Goal: Task Accomplishment & Management: Complete application form

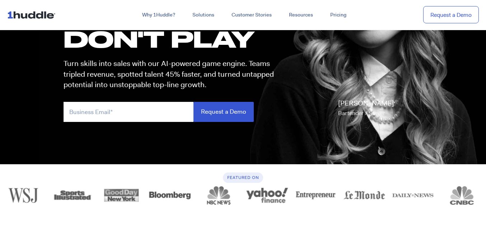
scroll to position [88, 0]
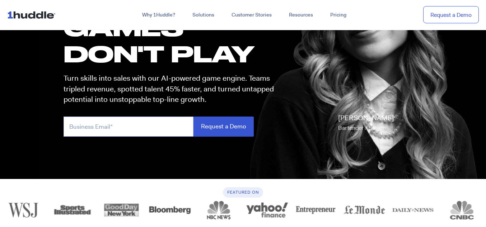
click at [143, 126] on input "email" at bounding box center [129, 127] width 130 height 20
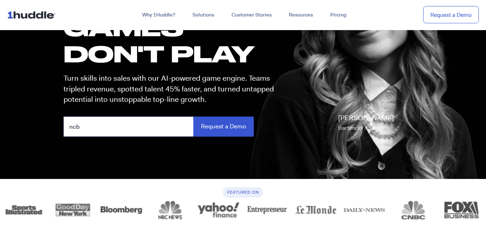
type input "ncbc"
click at [158, 127] on input "ncbc" at bounding box center [129, 127] width 130 height 20
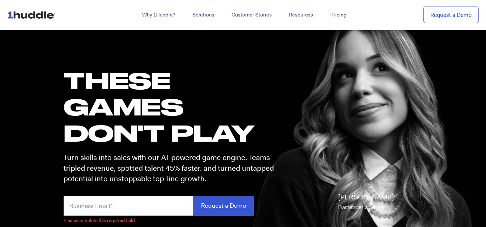
scroll to position [11, 0]
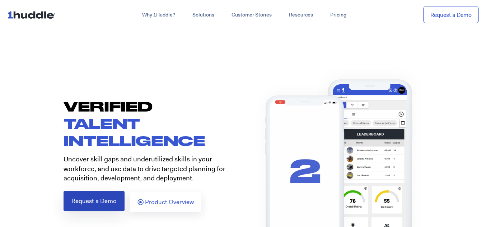
click at [114, 202] on span "Request a Demo" at bounding box center [93, 201] width 45 height 6
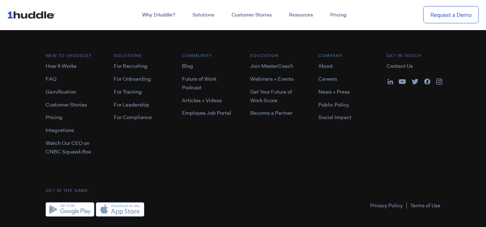
scroll to position [574, 0]
